Goal: Information Seeking & Learning: Learn about a topic

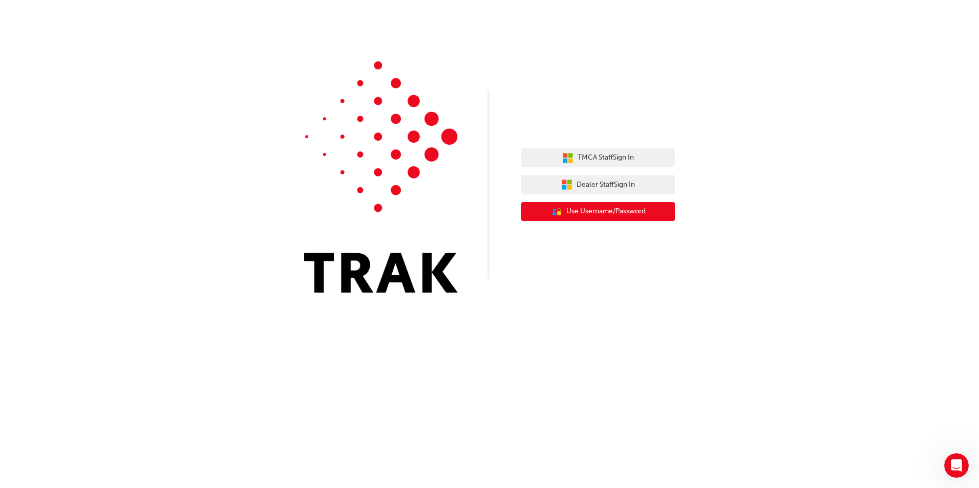
click at [588, 210] on span "Use Username/Password" at bounding box center [605, 212] width 79 height 12
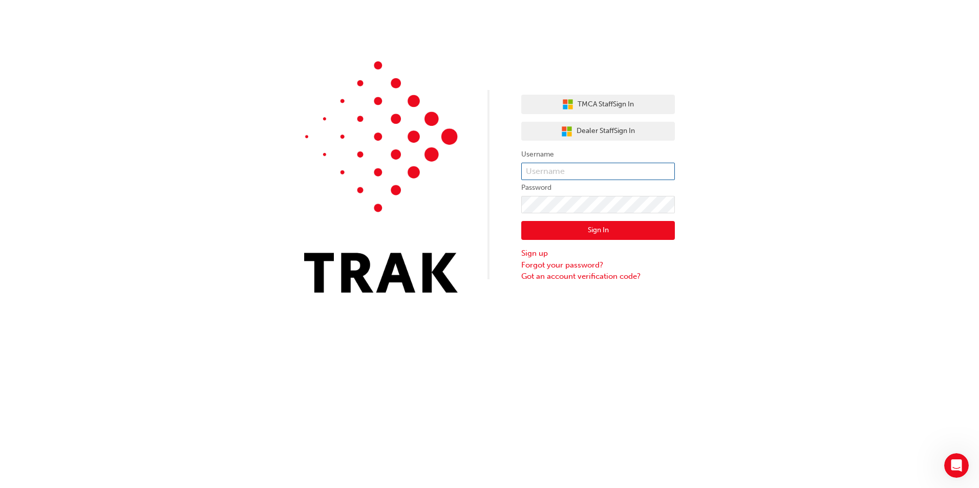
click at [540, 163] on input "text" at bounding box center [598, 171] width 154 height 17
type input "Shivanik@itoyota.com.au"
click at [544, 212] on form "Username Shivanik@itoyota.com.au Password Sign In Sign up Forgot your password?…" at bounding box center [598, 215] width 154 height 134
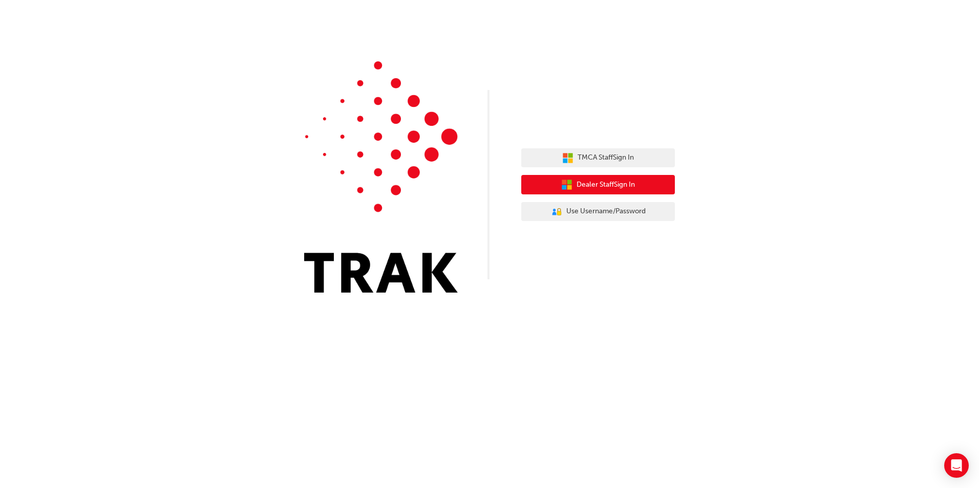
click at [591, 186] on span "Dealer Staff Sign In" at bounding box center [605, 185] width 58 height 12
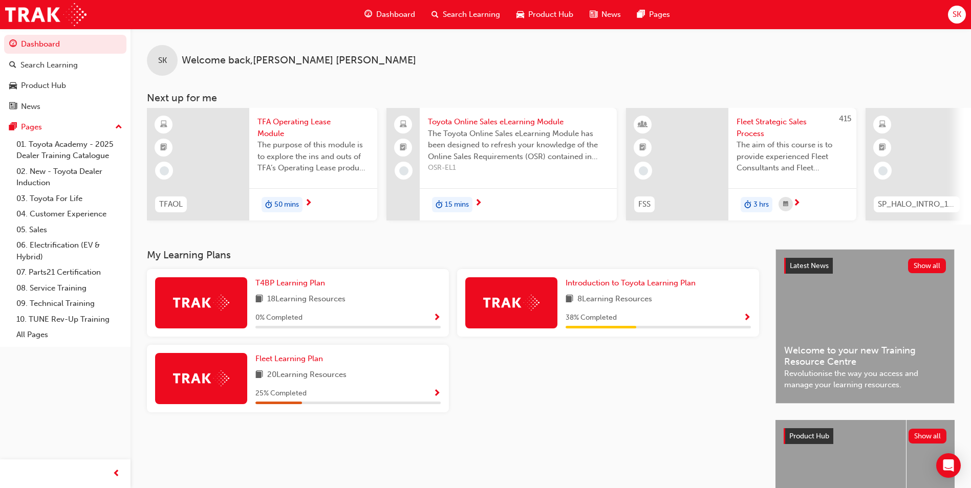
click at [448, 8] on div "Search Learning" at bounding box center [465, 14] width 85 height 21
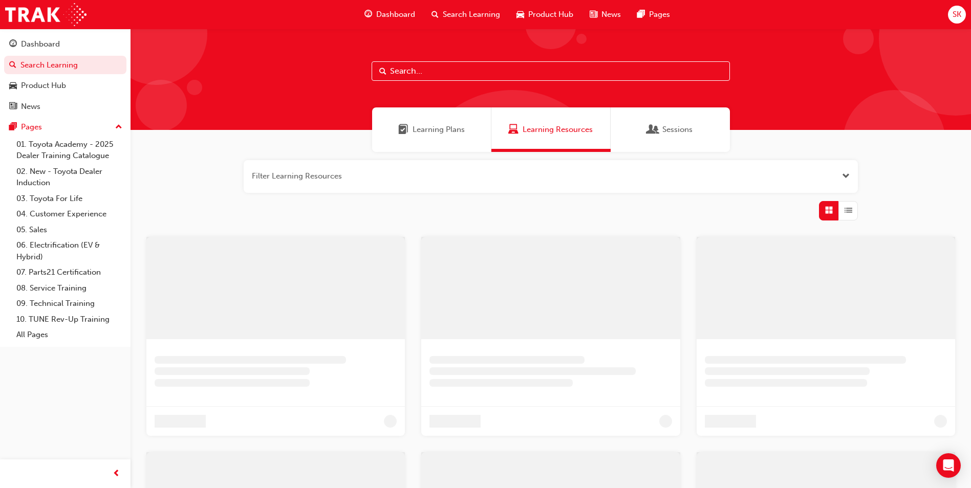
click at [406, 66] on input "text" at bounding box center [551, 70] width 358 height 19
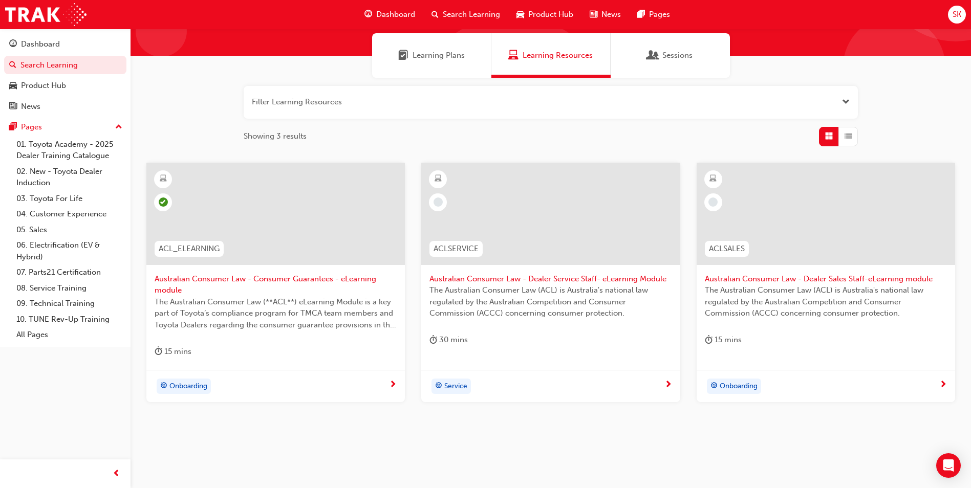
scroll to position [88, 0]
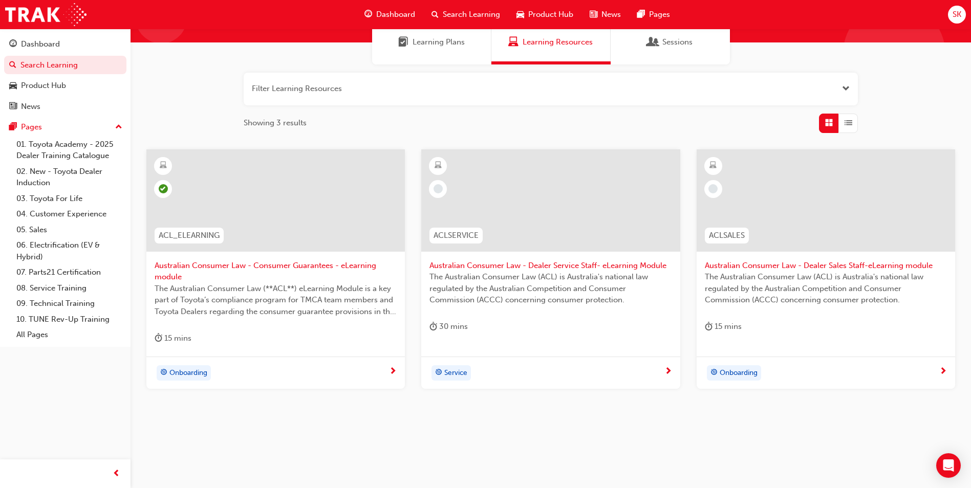
type input "australian c"
click at [220, 174] on div at bounding box center [275, 200] width 259 height 102
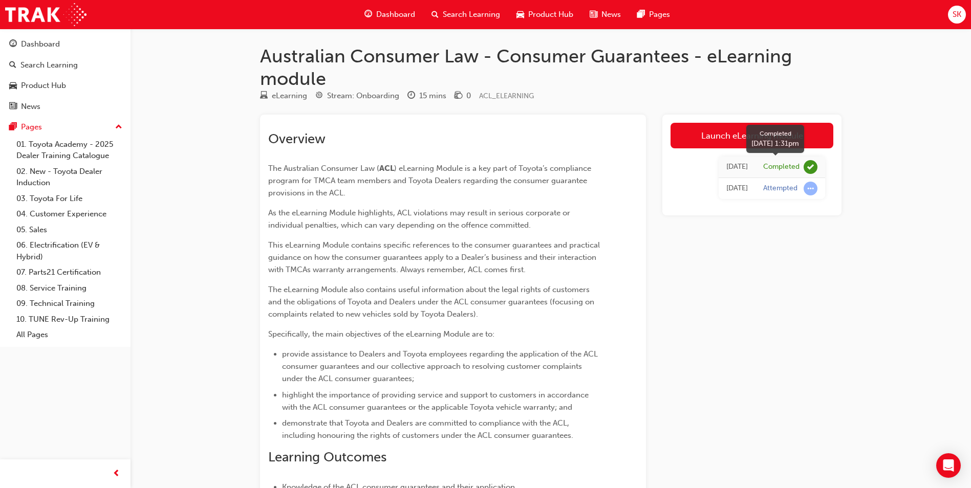
click at [783, 168] on div "Completed" at bounding box center [781, 167] width 36 height 10
click at [451, 22] on div "Search Learning" at bounding box center [465, 14] width 85 height 21
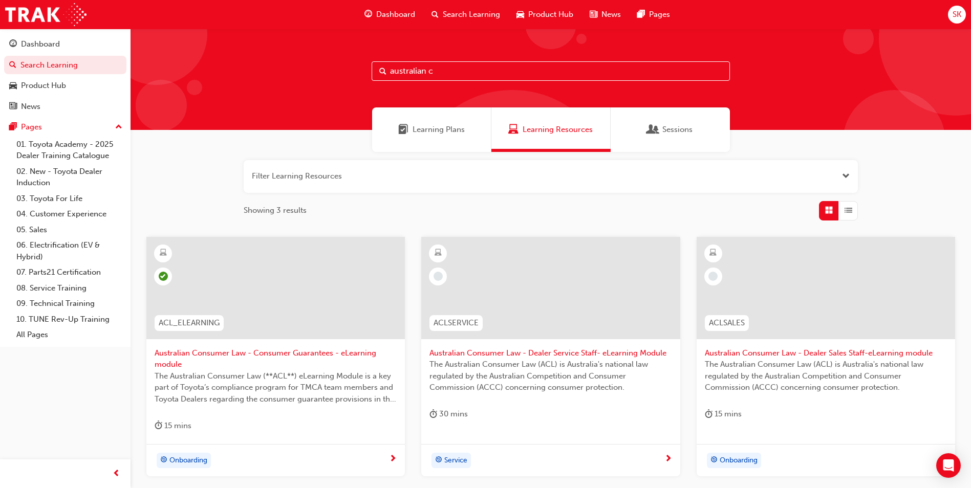
drag, startPoint x: 473, startPoint y: 76, endPoint x: 468, endPoint y: 82, distance: 7.6
click at [380, 78] on div "australian c" at bounding box center [551, 70] width 358 height 19
paste input "Australian Consumer Law Dealer Sales Staff"
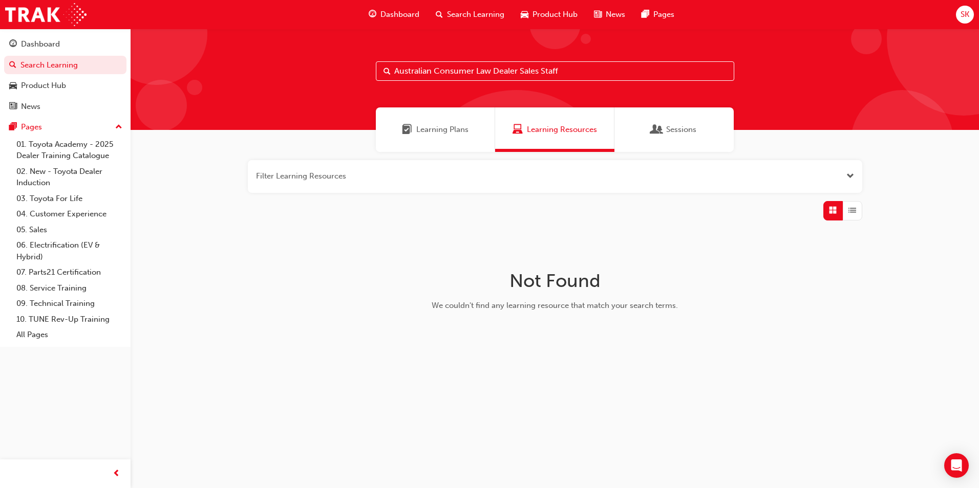
click at [475, 68] on input "Australian Consumer Law Dealer Sales Staff" at bounding box center [555, 70] width 358 height 19
drag, startPoint x: 510, startPoint y: 71, endPoint x: 524, endPoint y: 74, distance: 14.2
click at [510, 71] on input "Australian Consumer Law Dealer Sales Staff" at bounding box center [555, 70] width 358 height 19
drag, startPoint x: 520, startPoint y: 70, endPoint x: 593, endPoint y: 74, distance: 73.8
click at [593, 74] on input "Australian Consumer Law Dealer Sales Staff" at bounding box center [555, 70] width 358 height 19
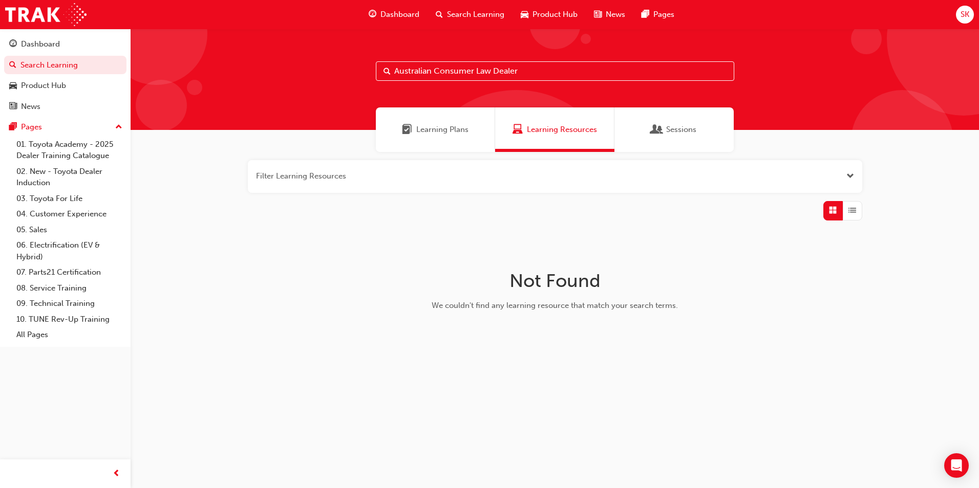
click at [498, 72] on input "Australian Consumer Law Dealer" at bounding box center [555, 70] width 358 height 19
drag, startPoint x: 493, startPoint y: 67, endPoint x: 588, endPoint y: 68, distance: 95.2
click at [588, 68] on input "Australian Consumer Law Dealer" at bounding box center [555, 70] width 358 height 19
type input "Australian Consumer Law"
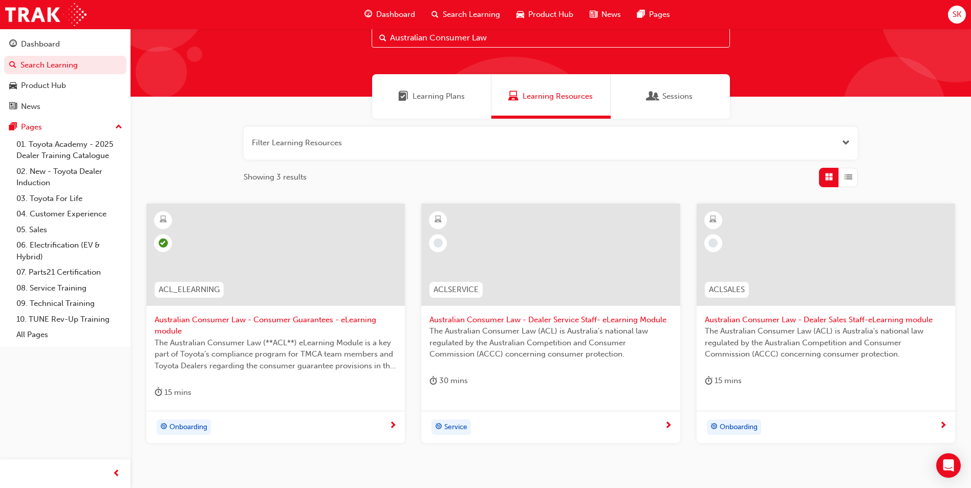
scroll to position [51, 0]
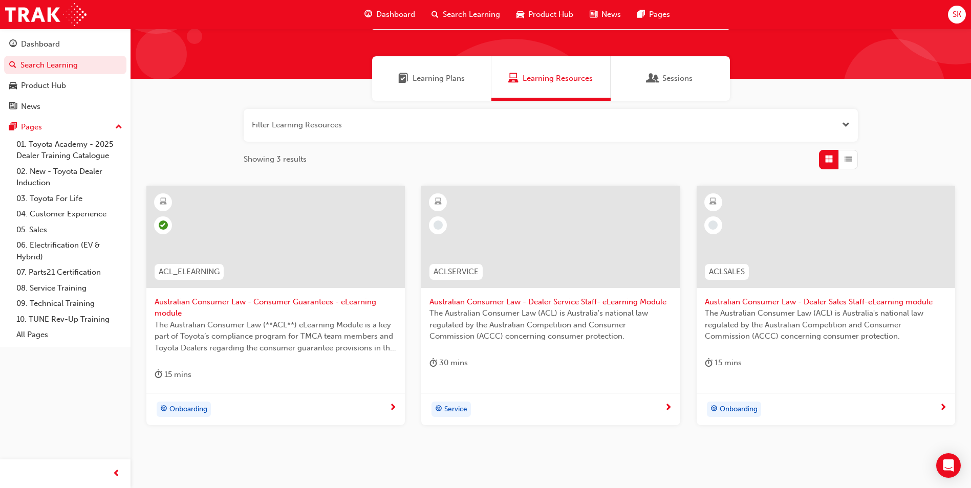
click at [760, 311] on span "The Australian Consumer Law (ACL) is Australia's national law regulated by the …" at bounding box center [826, 325] width 242 height 35
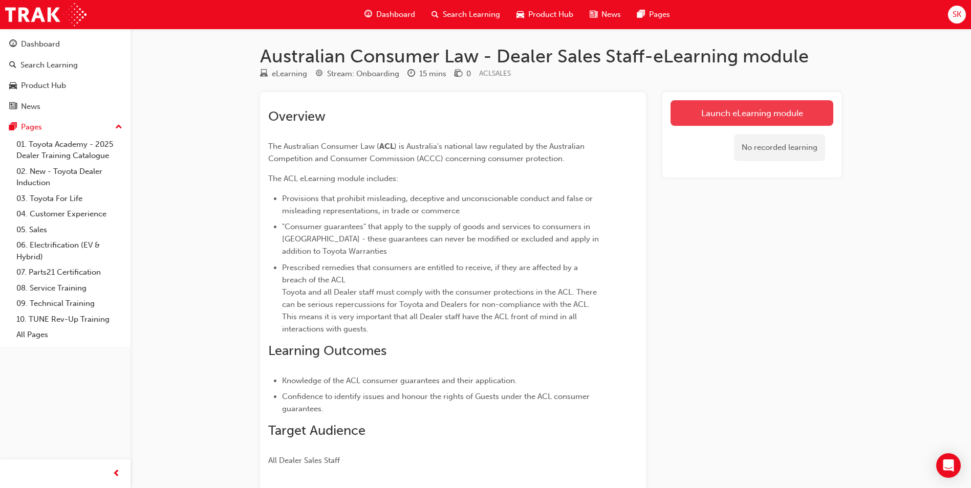
click at [721, 120] on link "Launch eLearning module" at bounding box center [752, 113] width 163 height 26
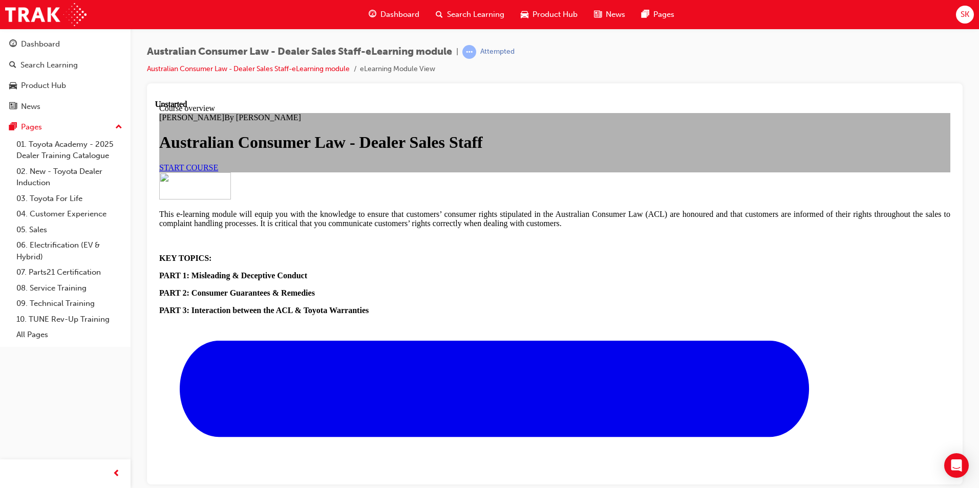
scroll to position [148, 0]
click at [218, 163] on span "START COURSE" at bounding box center [188, 167] width 59 height 9
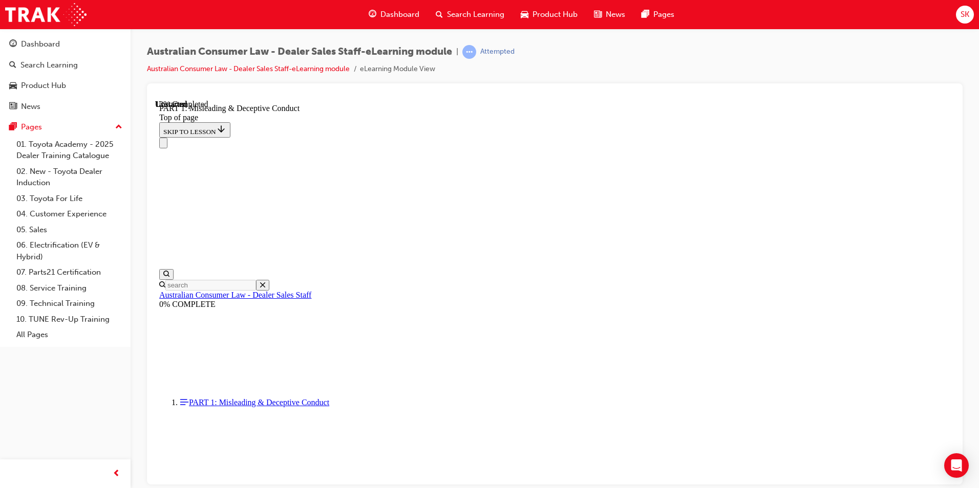
scroll to position [692, 0]
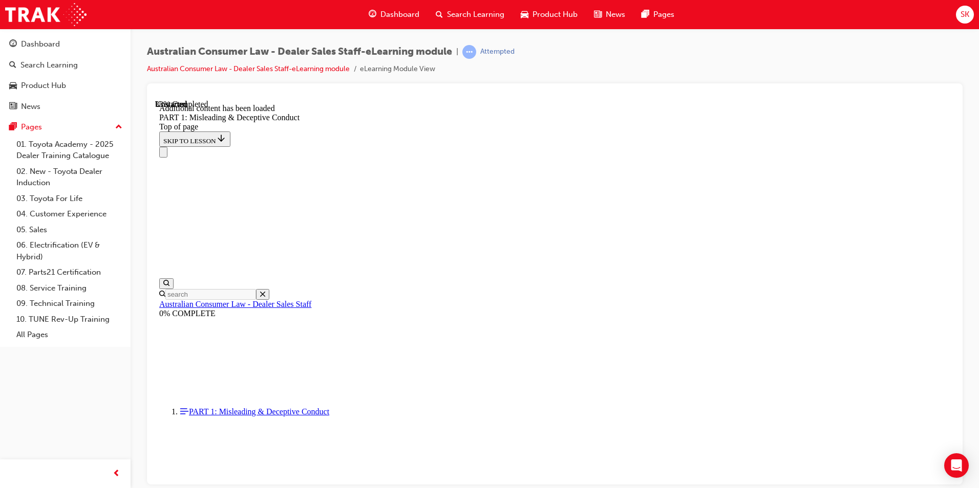
scroll to position [1208, 0]
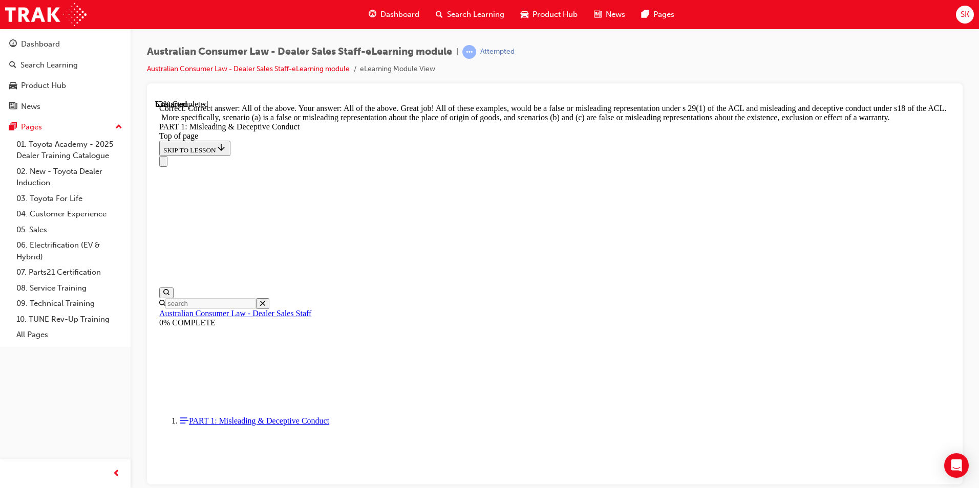
scroll to position [1744, 0]
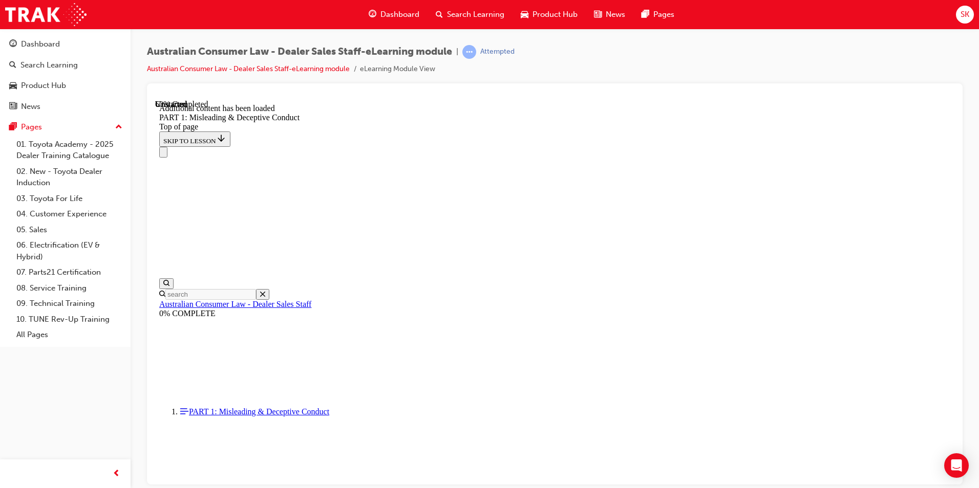
scroll to position [2020, 0]
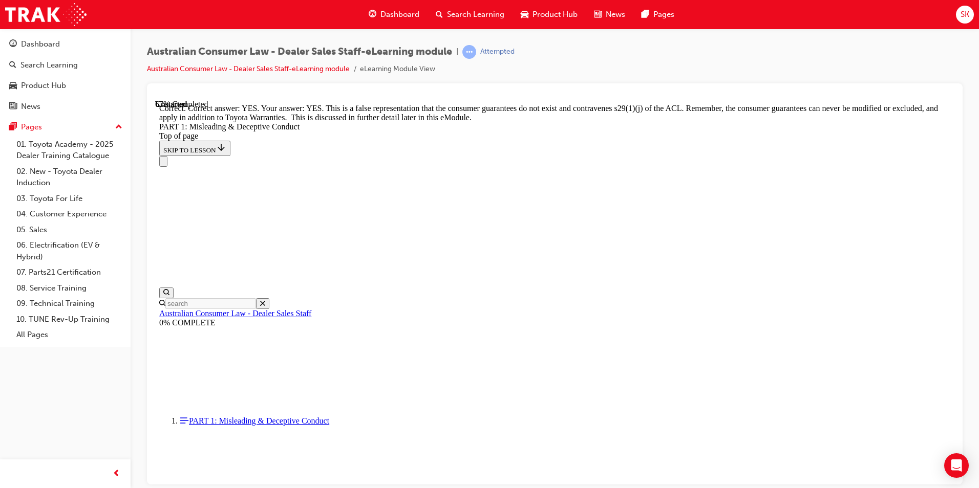
scroll to position [2225, 0]
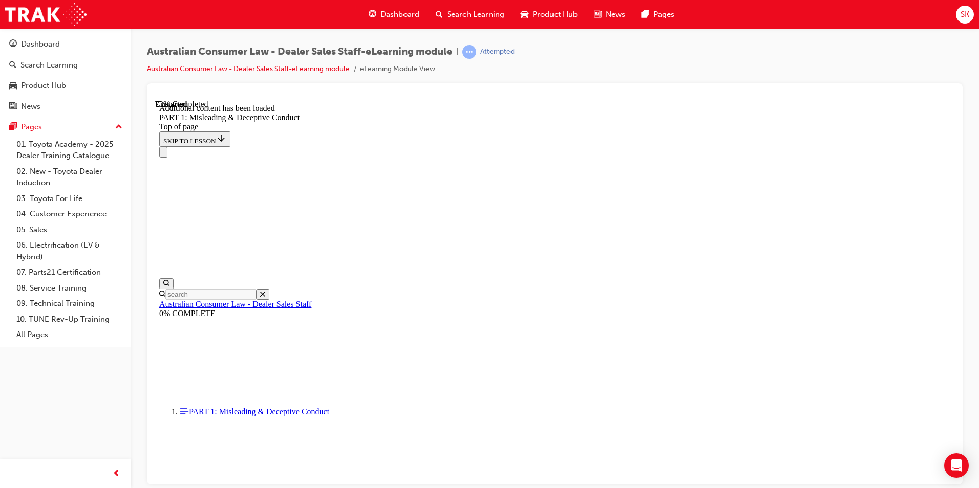
scroll to position [2501, 0]
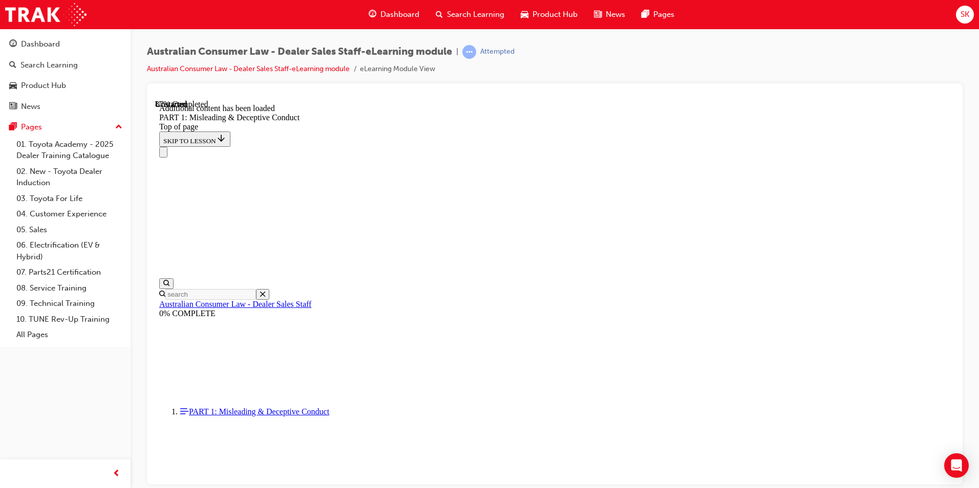
scroll to position [2778, 0]
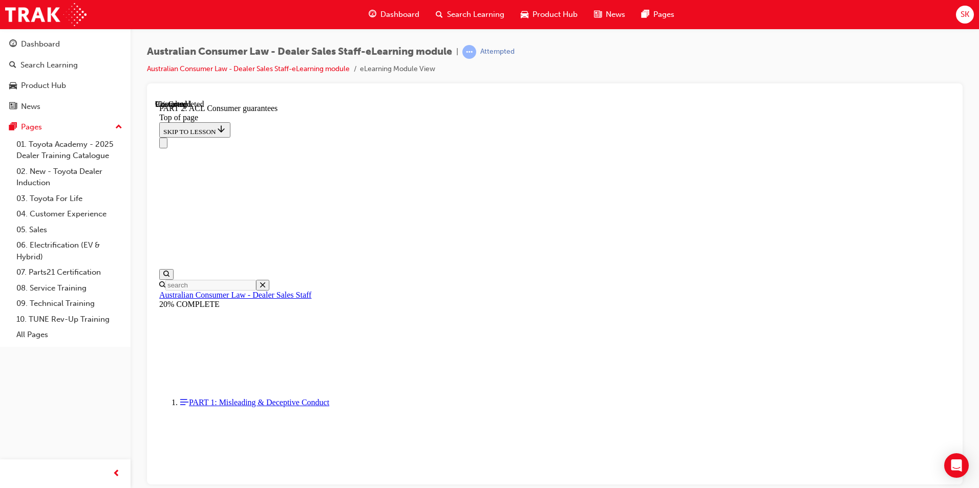
scroll to position [1619, 0]
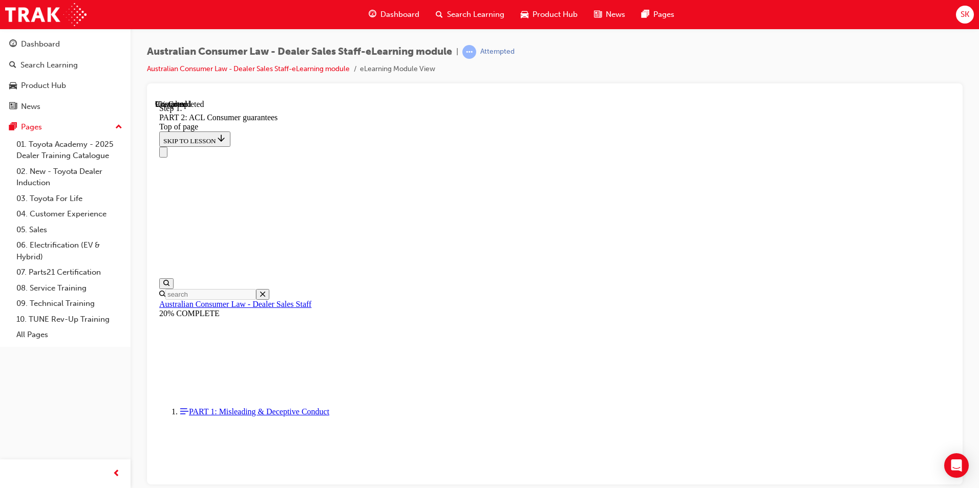
scroll to position [1660, 0]
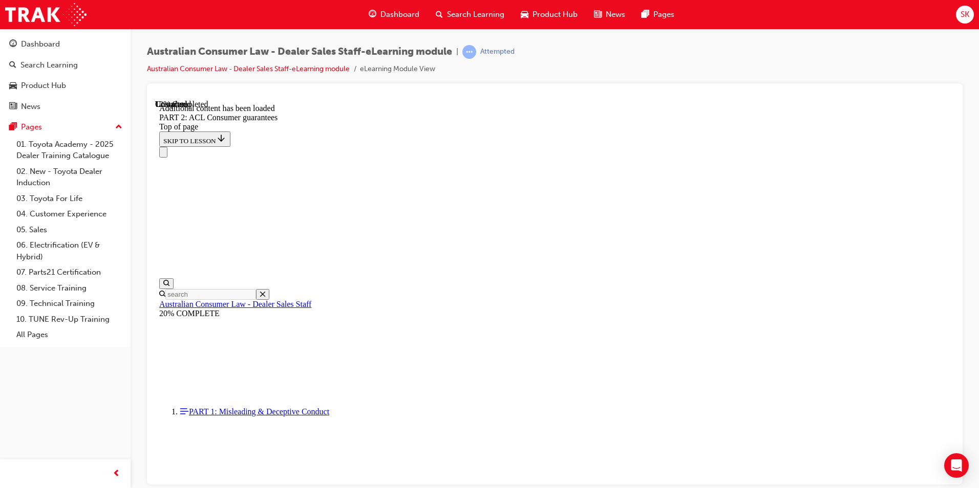
scroll to position [1936, 0]
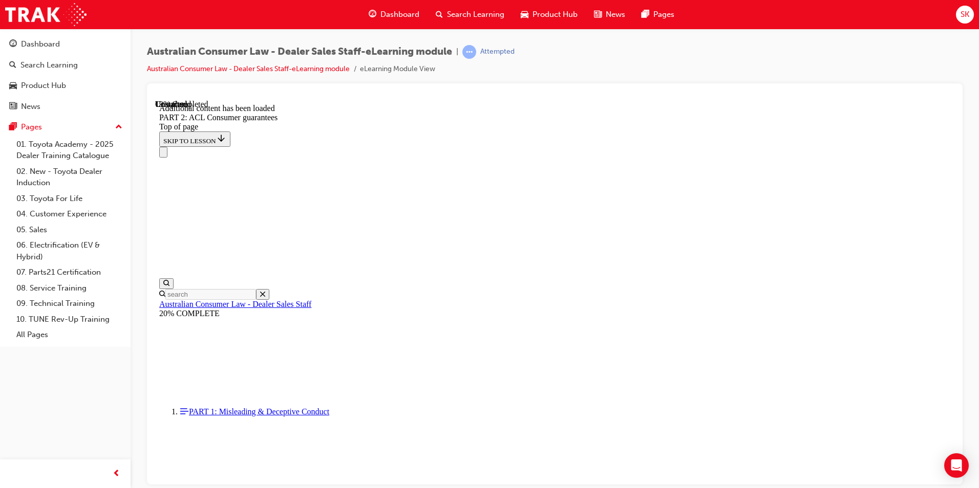
scroll to position [2469, 0]
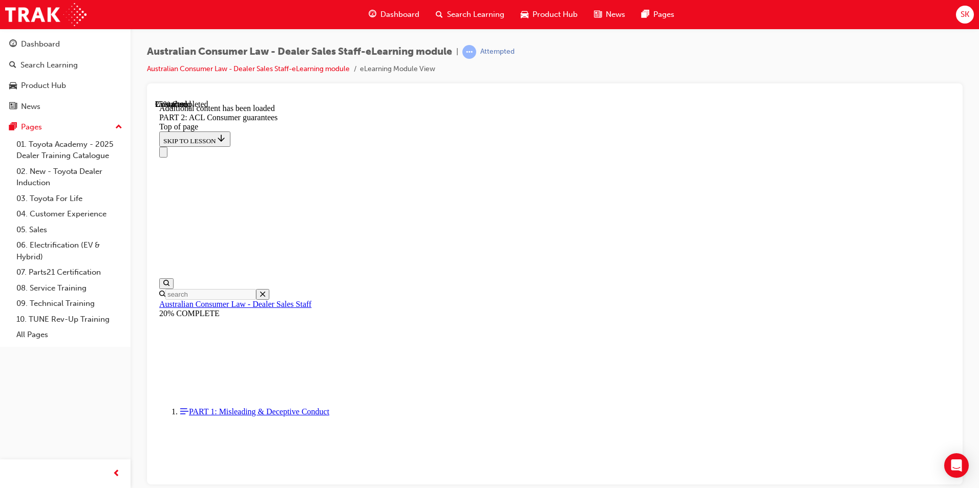
scroll to position [3039, 0]
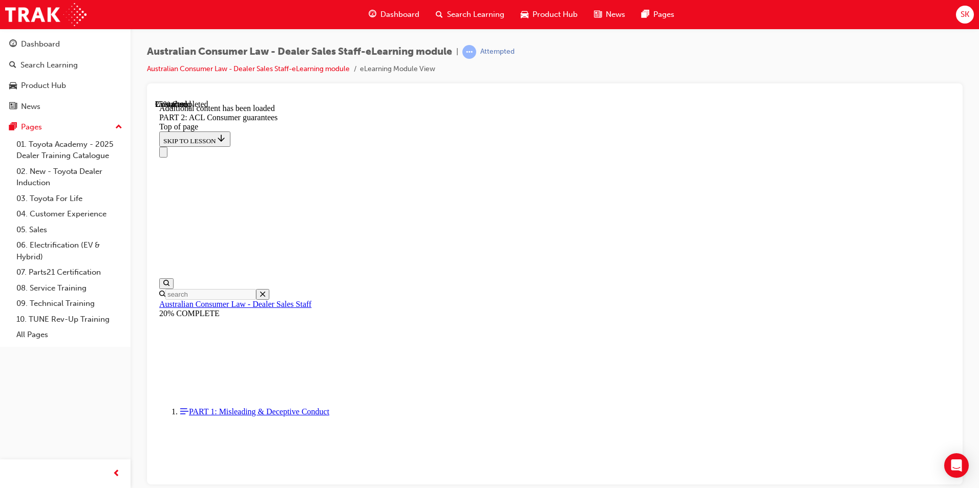
click at [654, 485] on div "Australian Consumer Law - Dealer Sales Staff-eLearning module | Attempted Austr…" at bounding box center [489, 244] width 979 height 488
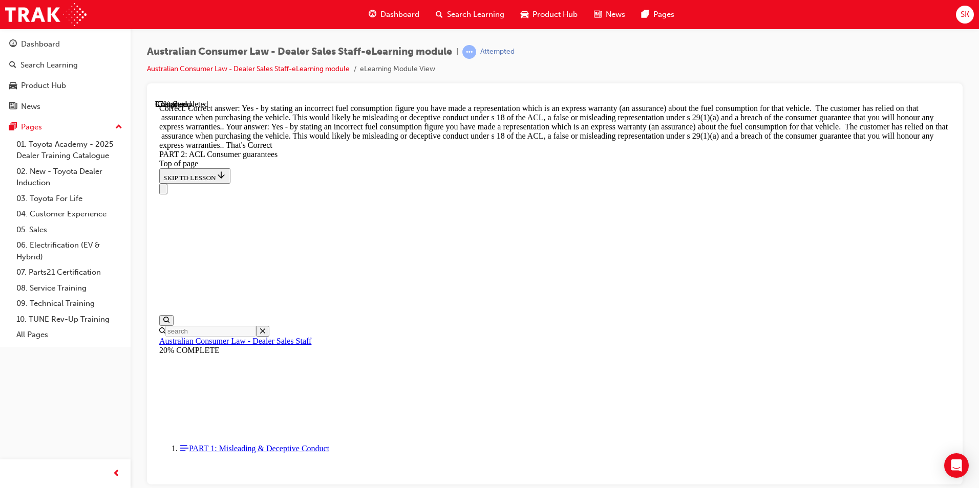
scroll to position [4406, 0]
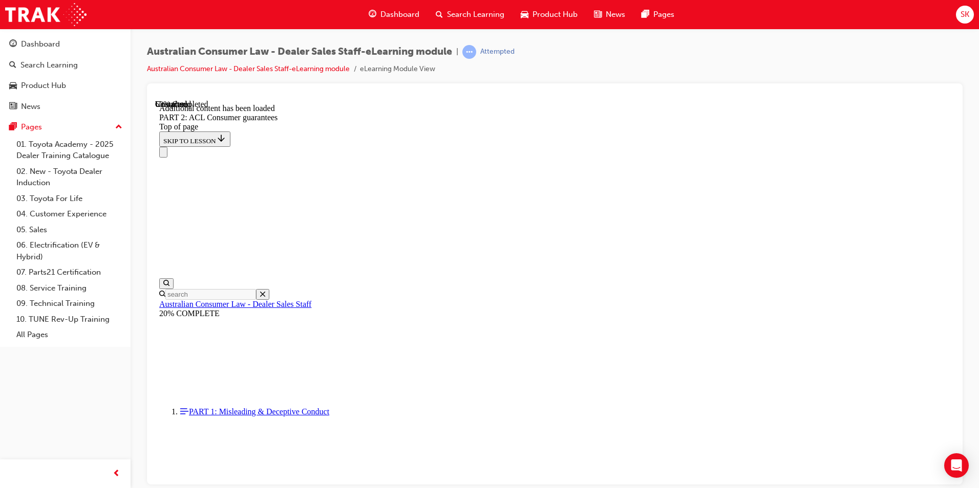
scroll to position [6160, 0]
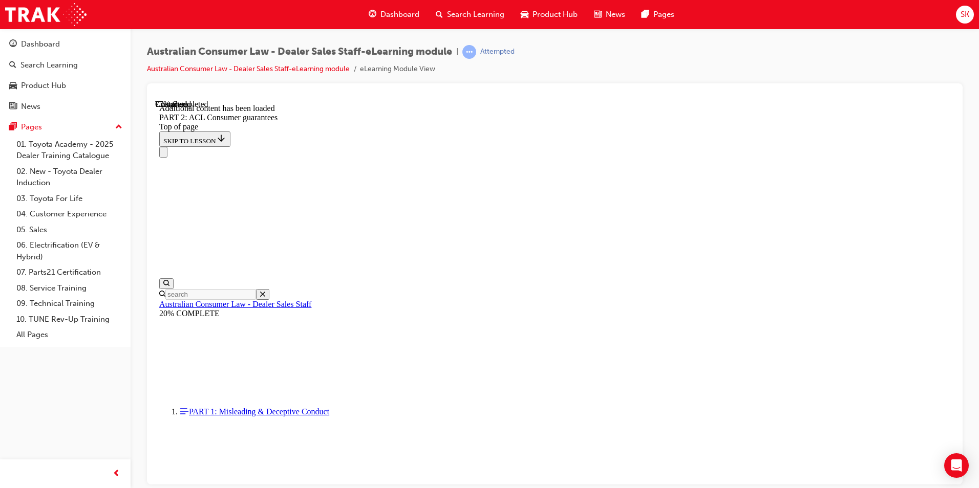
drag, startPoint x: 475, startPoint y: 291, endPoint x: 481, endPoint y: 294, distance: 6.4
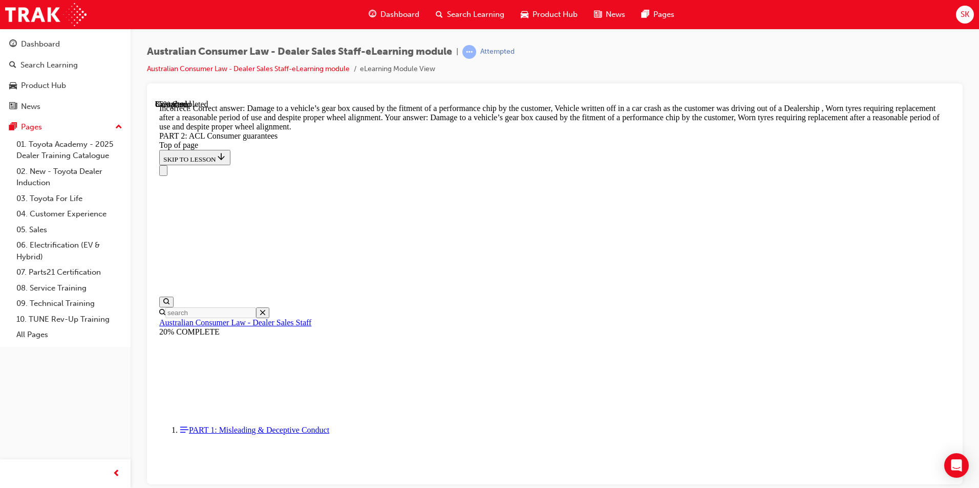
scroll to position [10123, 0]
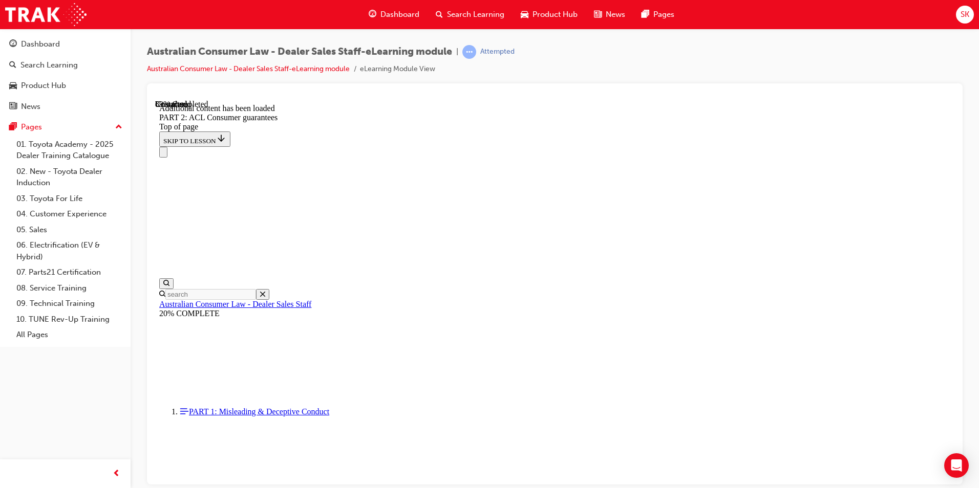
scroll to position [11174, 0]
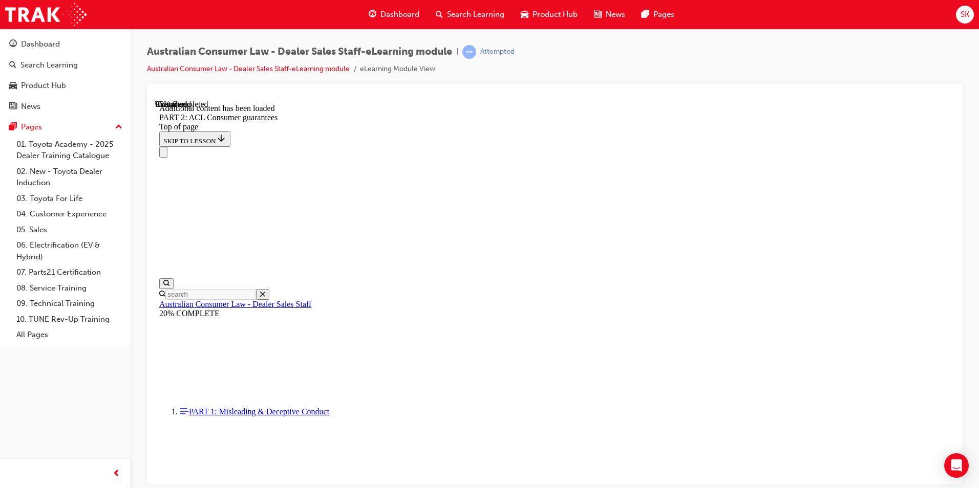
scroll to position [12188, 0]
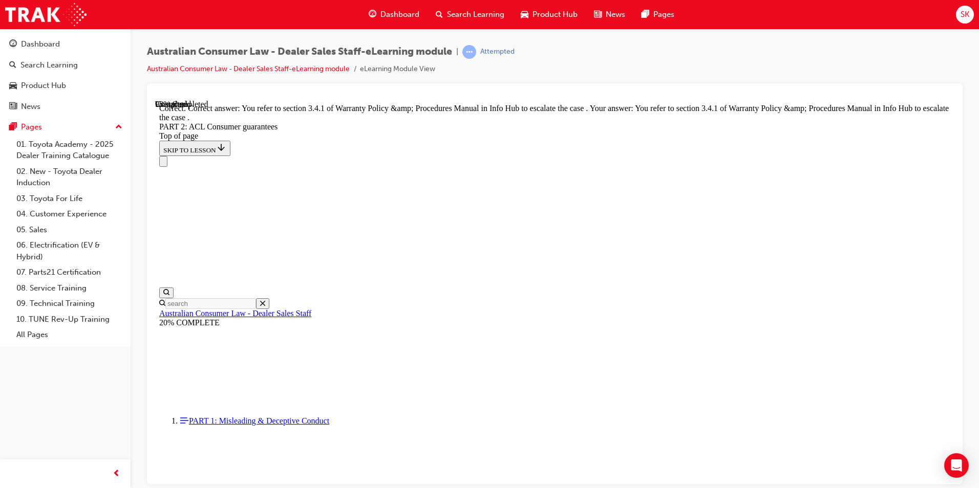
scroll to position [12843, 0]
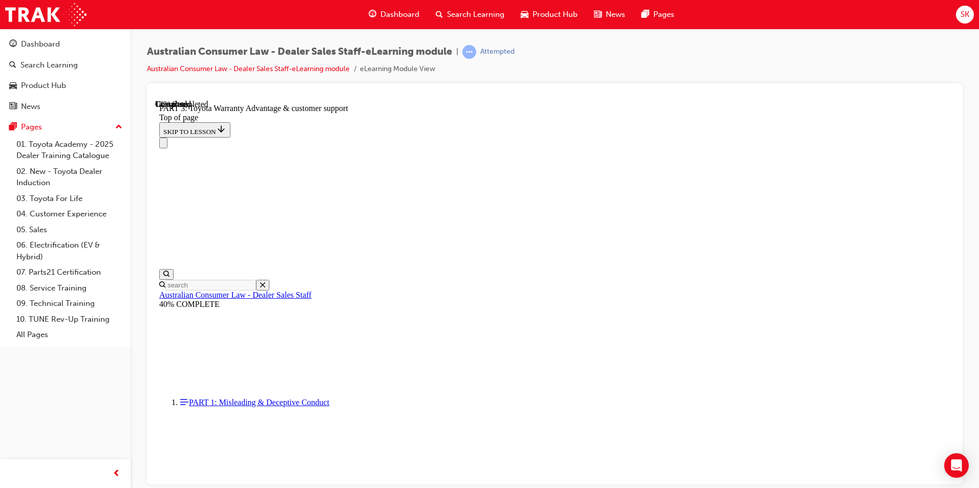
scroll to position [646, 0]
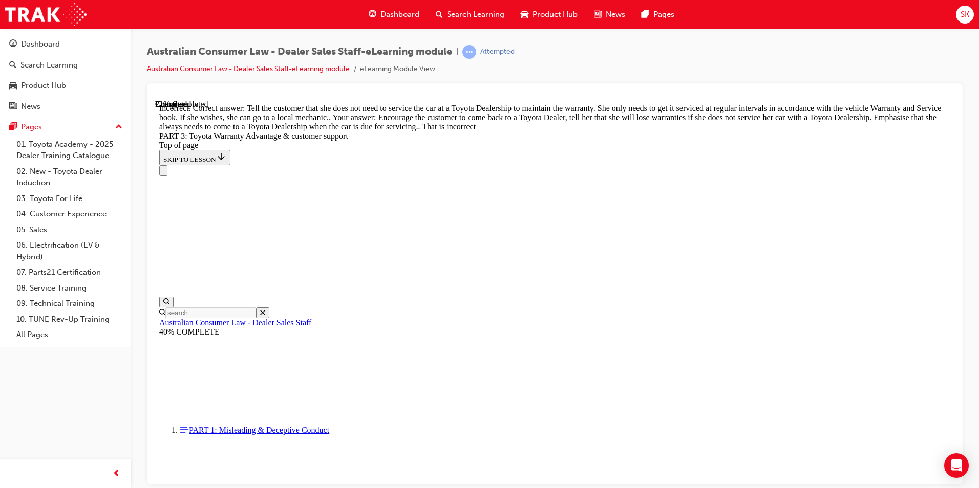
scroll to position [800, 0]
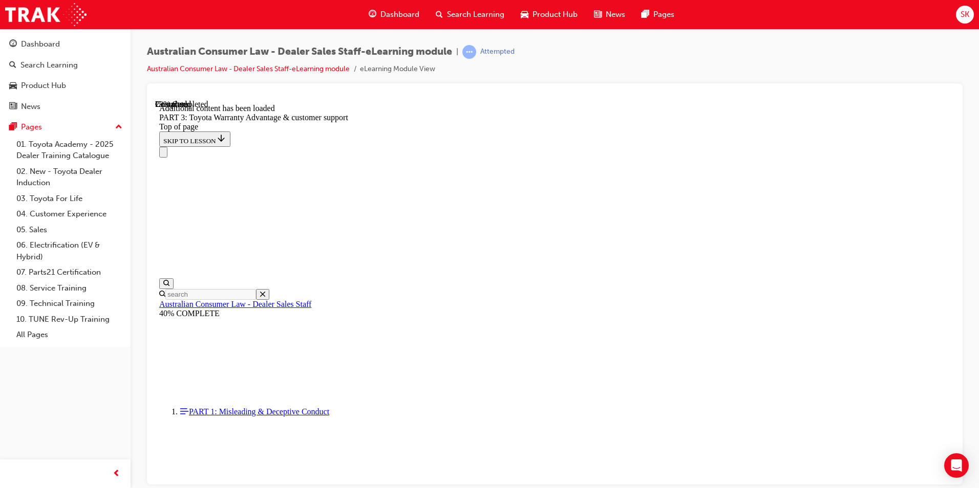
scroll to position [1195, 0]
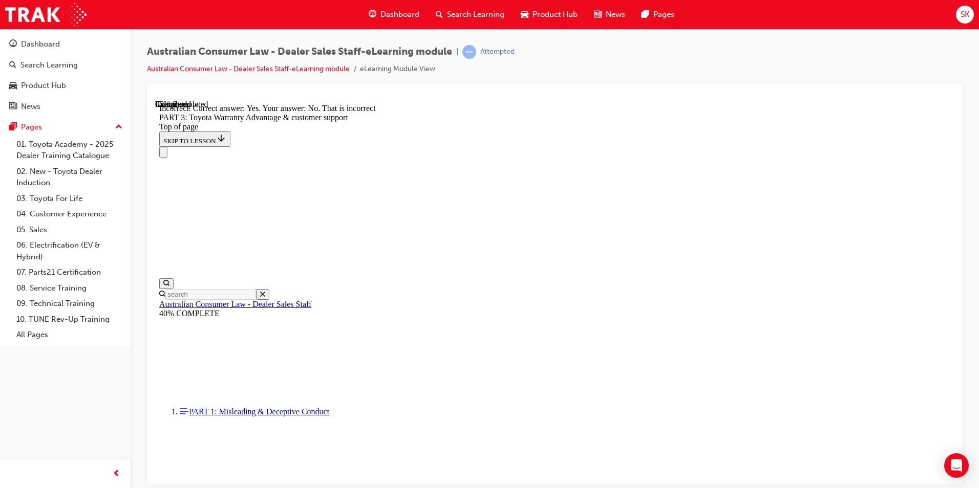
scroll to position [1262, 0]
drag, startPoint x: 629, startPoint y: 297, endPoint x: 627, endPoint y: 306, distance: 8.8
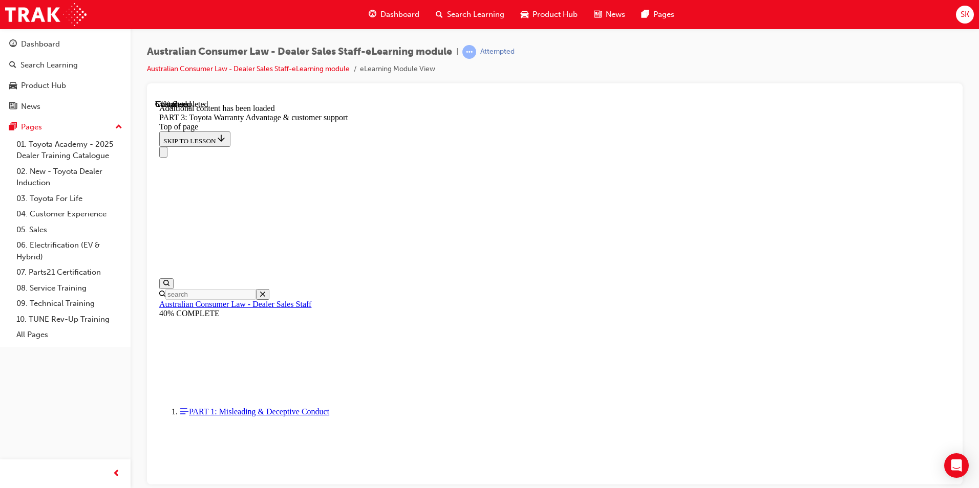
scroll to position [2725, 0]
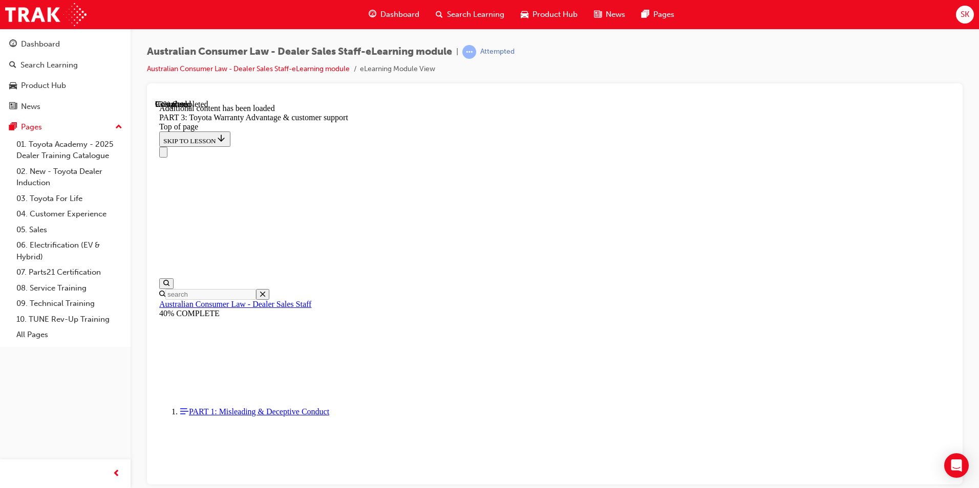
scroll to position [3236, 0]
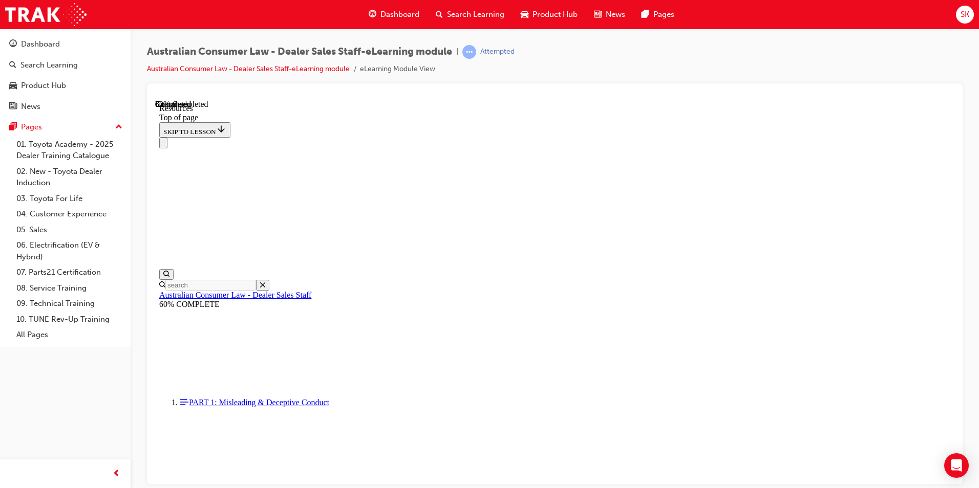
scroll to position [502, 0]
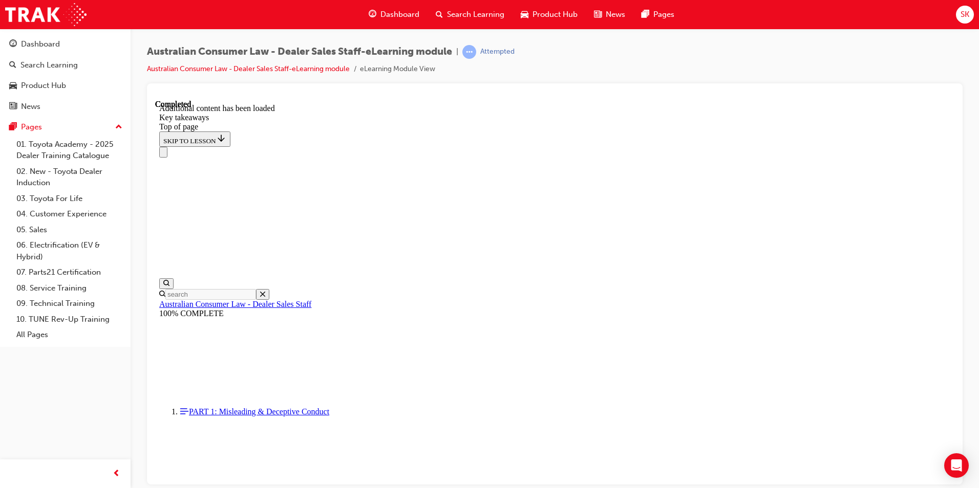
scroll to position [215, 0]
click at [964, 21] on div "SK" at bounding box center [965, 15] width 18 height 18
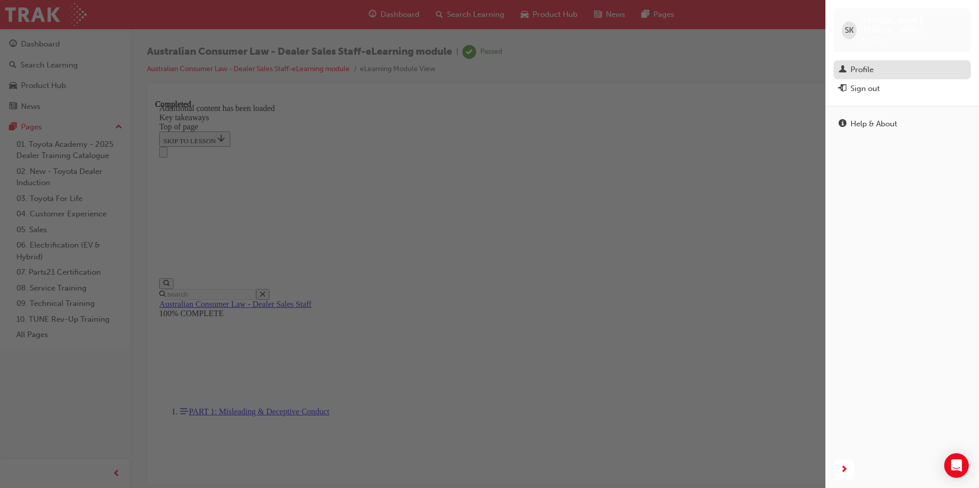
click at [880, 63] on div "Profile" at bounding box center [902, 69] width 127 height 13
